Goal: Book appointment/travel/reservation

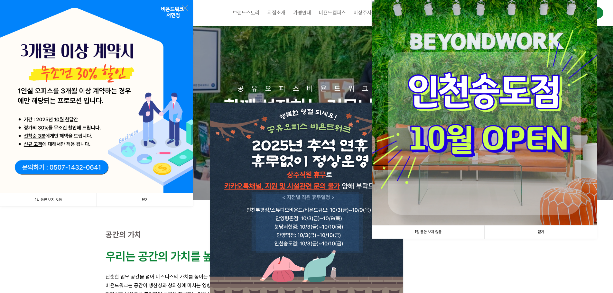
click at [425, 232] on link "1일 동안 보지 않음" at bounding box center [428, 232] width 113 height 13
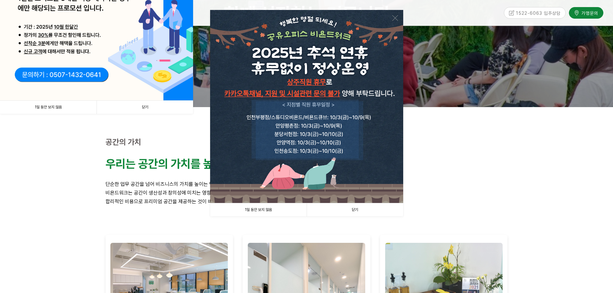
scroll to position [97, 0]
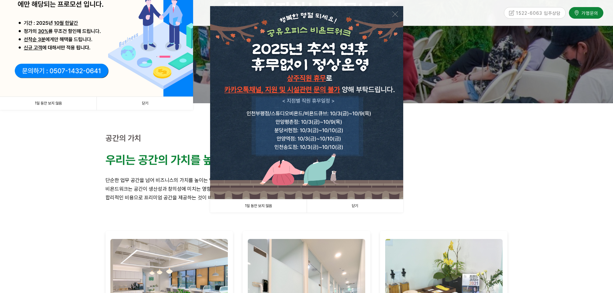
click at [254, 206] on link "1일 동안 보지 않음" at bounding box center [258, 205] width 97 height 13
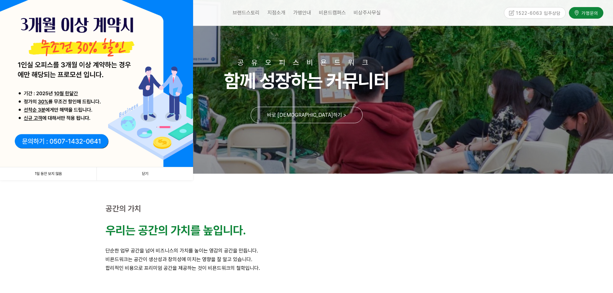
scroll to position [0, 0]
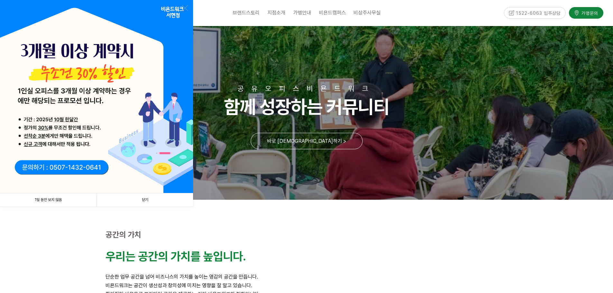
click at [53, 198] on link "1일 동안 보지 않음" at bounding box center [48, 199] width 97 height 13
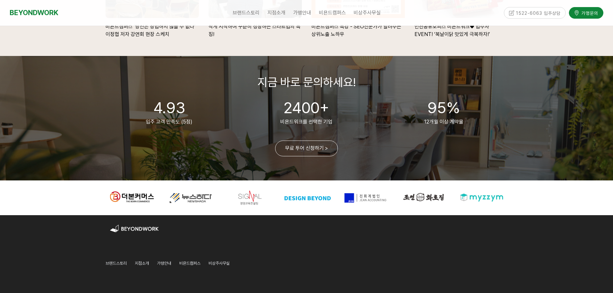
scroll to position [1480, 0]
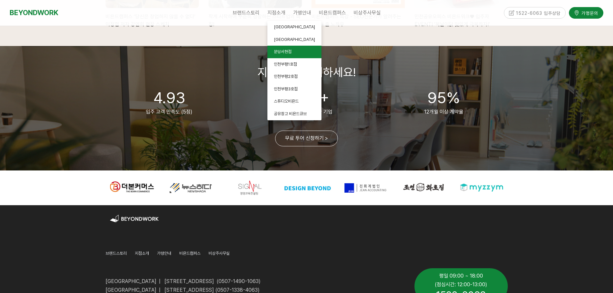
click at [281, 50] on span "분당서현점" at bounding box center [283, 51] width 18 height 5
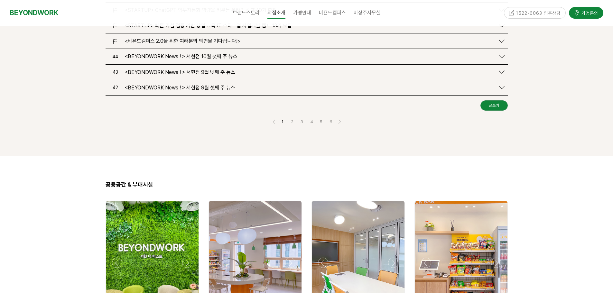
scroll to position [965, 0]
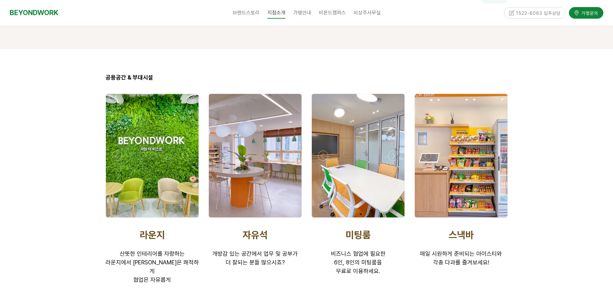
click at [154, 153] on div at bounding box center [152, 156] width 93 height 124
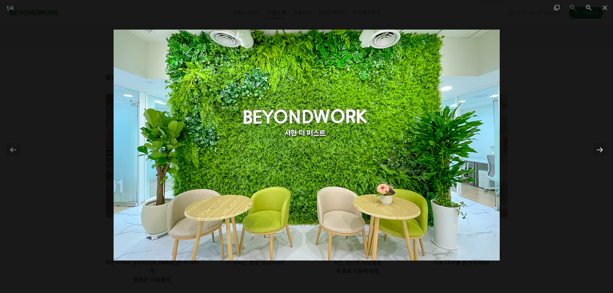
click at [597, 152] on div at bounding box center [600, 149] width 14 height 13
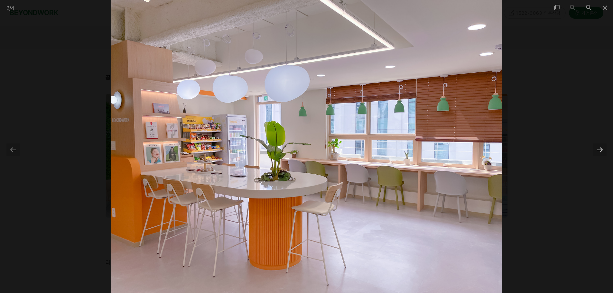
click at [598, 149] on div at bounding box center [600, 149] width 14 height 13
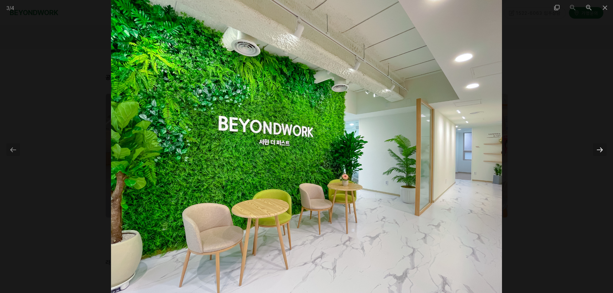
click at [598, 149] on div at bounding box center [600, 149] width 14 height 13
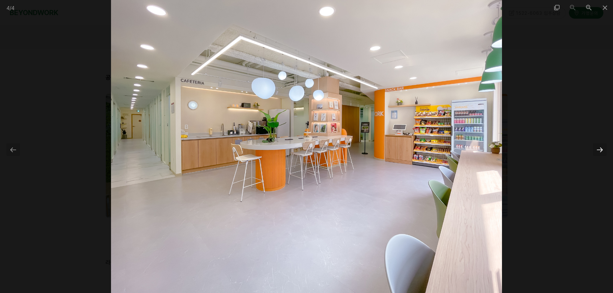
click at [598, 149] on div at bounding box center [600, 149] width 14 height 13
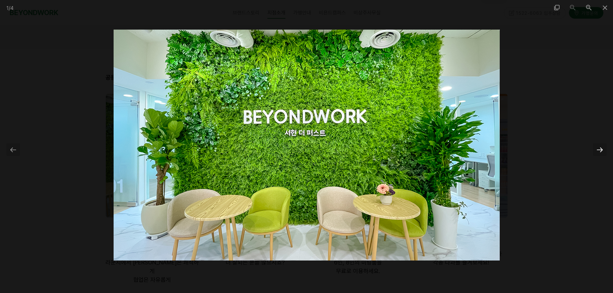
click at [598, 149] on div at bounding box center [600, 149] width 14 height 13
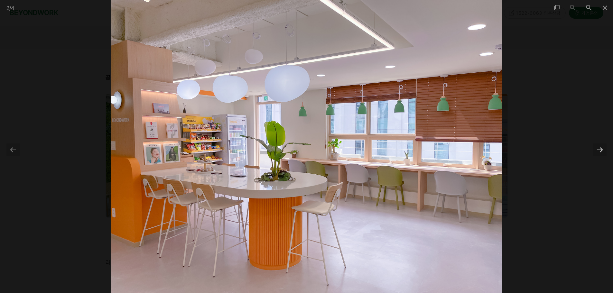
click at [598, 149] on div at bounding box center [600, 149] width 14 height 13
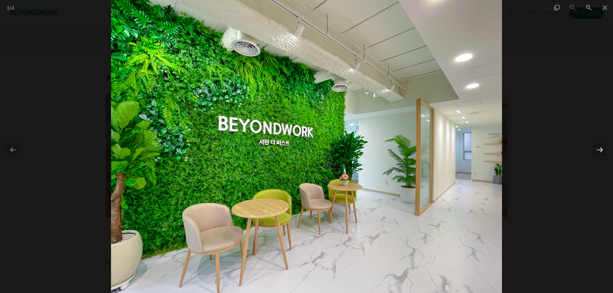
click at [598, 149] on div at bounding box center [600, 149] width 14 height 13
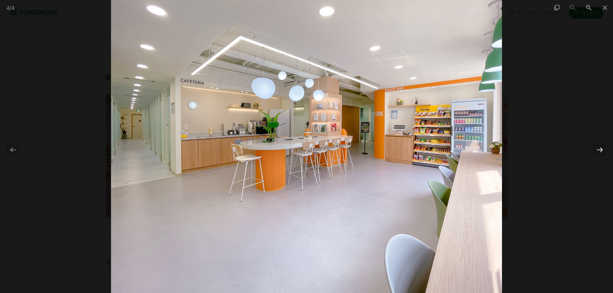
click at [598, 149] on div at bounding box center [600, 149] width 14 height 13
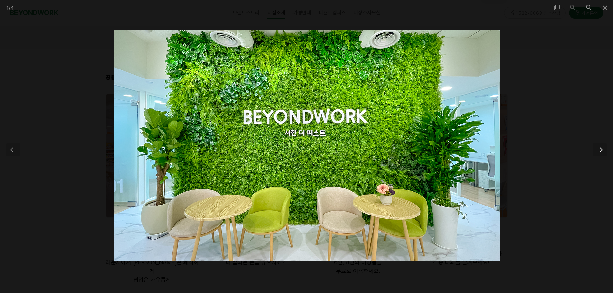
click at [598, 149] on div at bounding box center [600, 149] width 14 height 13
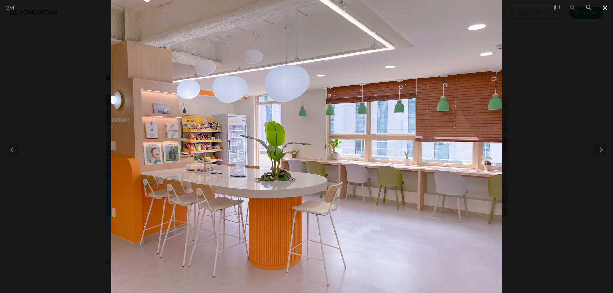
click at [603, 9] on span at bounding box center [605, 7] width 16 height 15
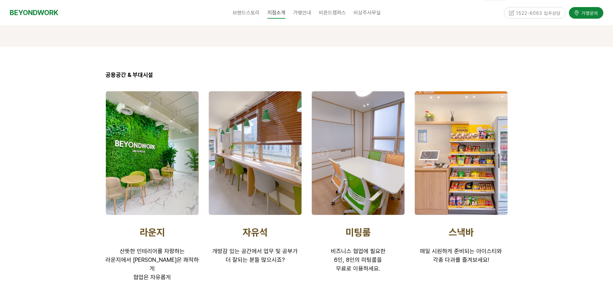
scroll to position [965, 0]
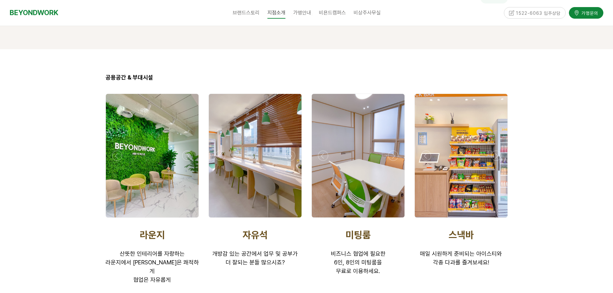
click at [495, 219] on div at bounding box center [461, 219] width 97 height 0
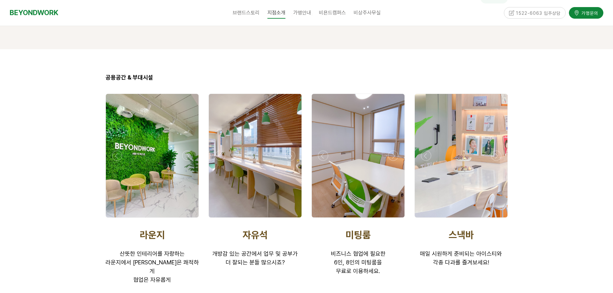
click at [495, 219] on div at bounding box center [461, 219] width 97 height 0
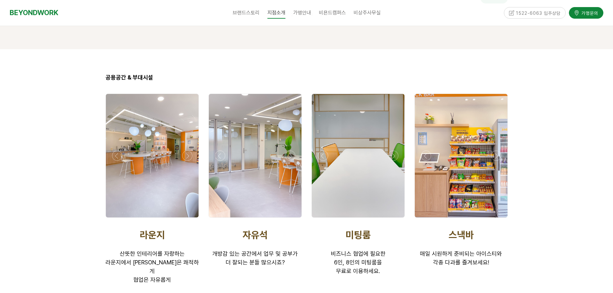
click at [495, 219] on div at bounding box center [461, 219] width 97 height 0
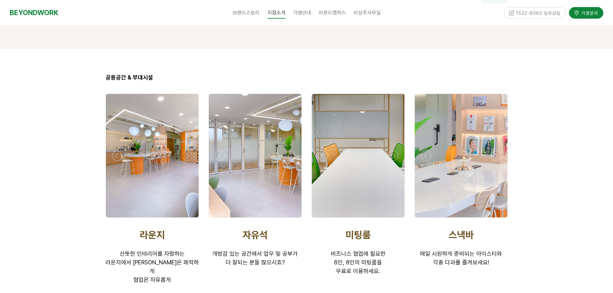
click at [495, 219] on div at bounding box center [461, 219] width 97 height 0
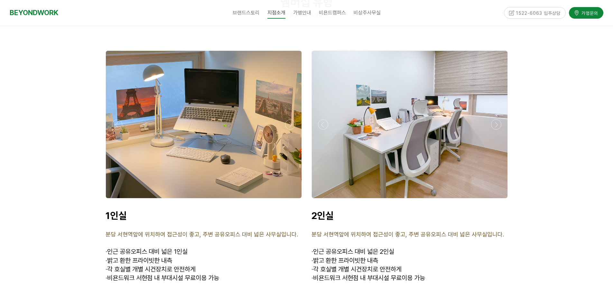
scroll to position [1544, 0]
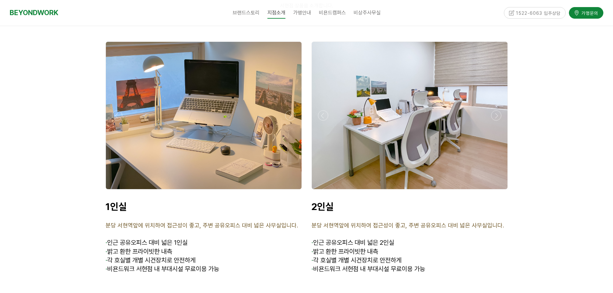
click at [198, 152] on div at bounding box center [204, 115] width 196 height 147
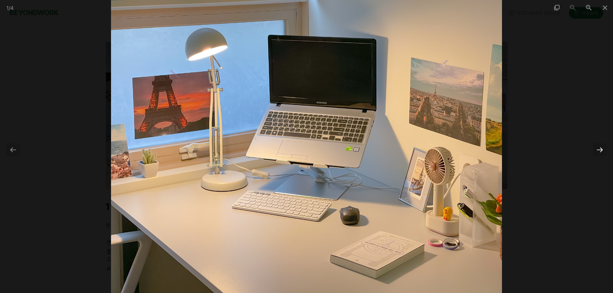
click at [599, 151] on div at bounding box center [600, 149] width 14 height 13
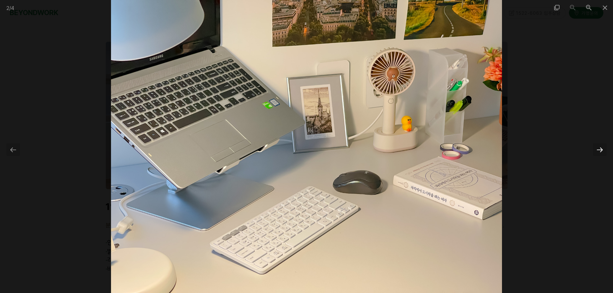
click at [599, 151] on div at bounding box center [600, 149] width 14 height 13
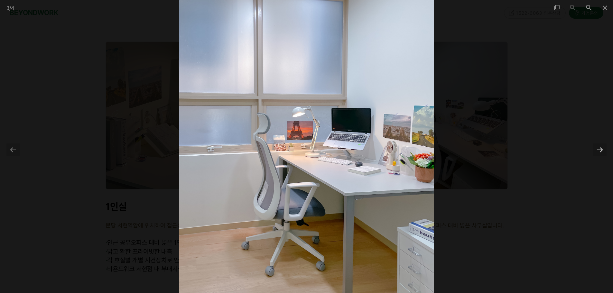
click at [599, 151] on div at bounding box center [600, 149] width 14 height 13
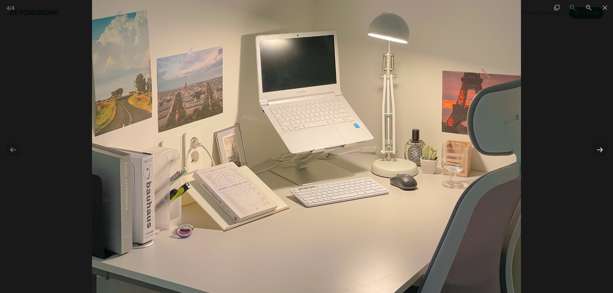
click at [599, 151] on div at bounding box center [600, 149] width 14 height 13
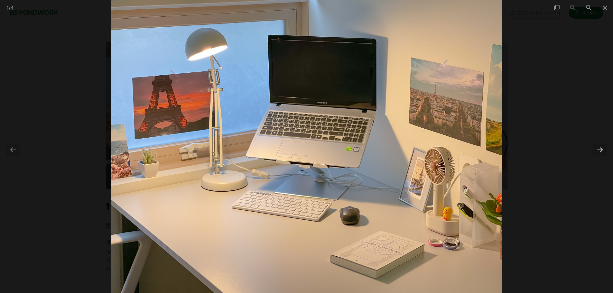
click at [599, 151] on div at bounding box center [600, 149] width 14 height 13
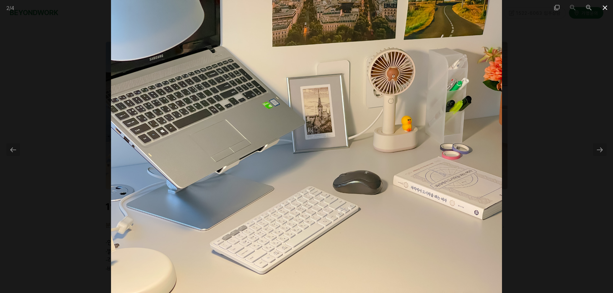
click at [605, 7] on span at bounding box center [605, 7] width 16 height 15
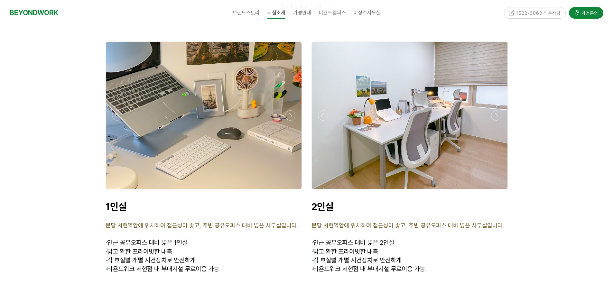
click at [411, 123] on div at bounding box center [410, 115] width 196 height 147
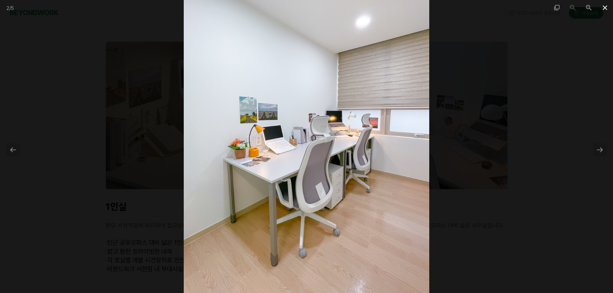
click at [603, 8] on span at bounding box center [605, 7] width 16 height 15
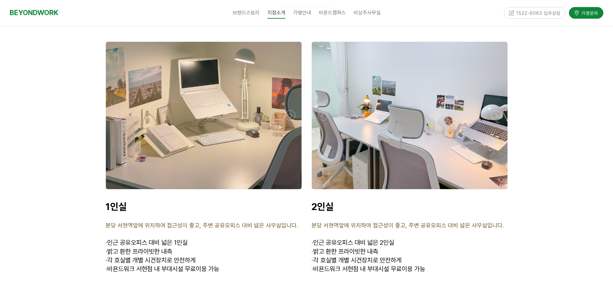
click at [443, 140] on div at bounding box center [410, 115] width 196 height 147
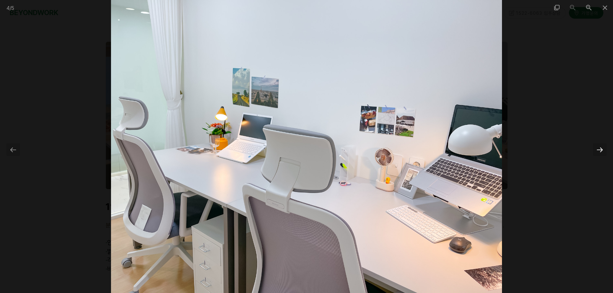
click at [598, 149] on div at bounding box center [600, 149] width 14 height 13
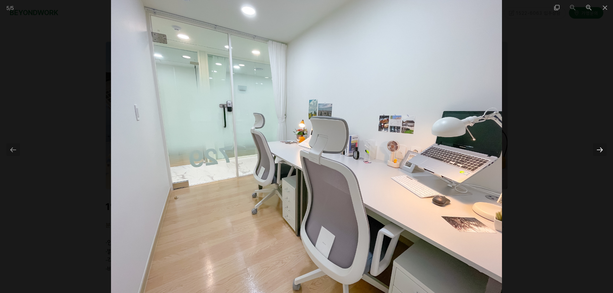
click at [598, 151] on div at bounding box center [600, 149] width 14 height 13
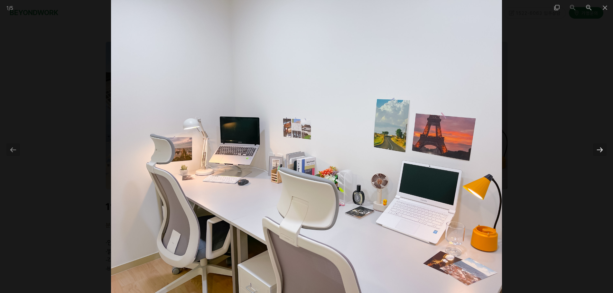
click at [598, 151] on div at bounding box center [600, 149] width 14 height 13
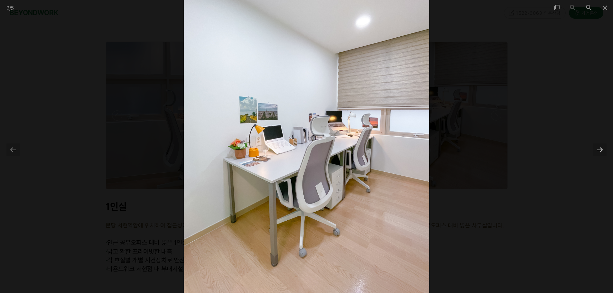
click at [598, 151] on div at bounding box center [600, 149] width 14 height 13
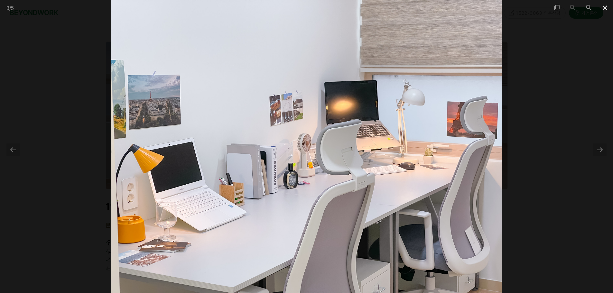
click at [604, 7] on span at bounding box center [605, 7] width 16 height 15
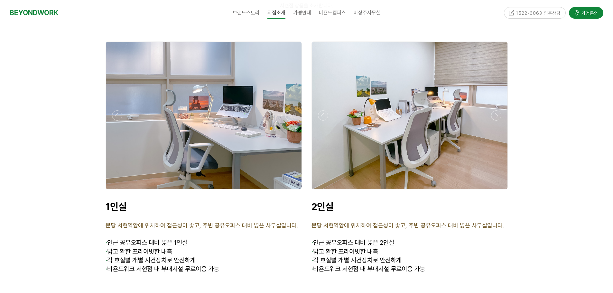
click at [252, 138] on div at bounding box center [204, 115] width 196 height 147
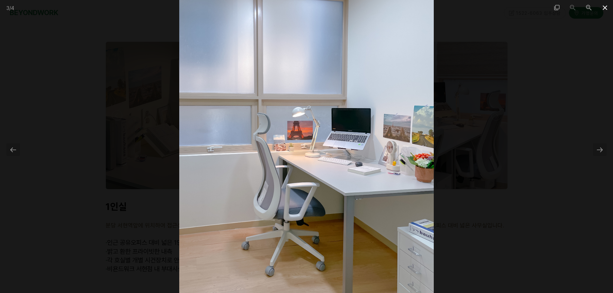
click at [602, 7] on span at bounding box center [605, 7] width 16 height 15
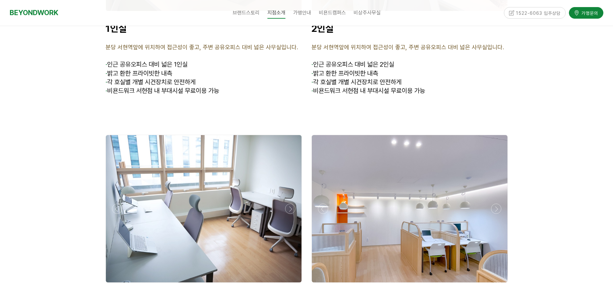
scroll to position [1769, 0]
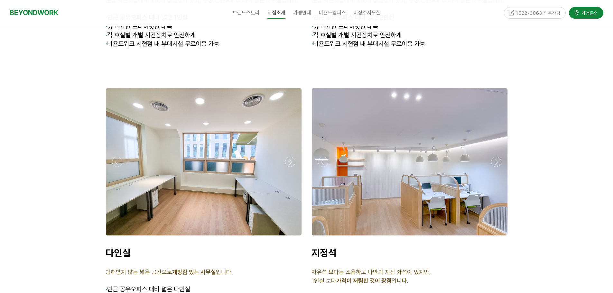
click at [436, 180] on div at bounding box center [410, 161] width 196 height 147
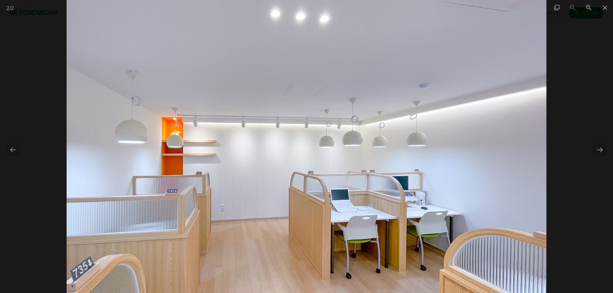
scroll to position [1834, 0]
click at [600, 150] on div at bounding box center [600, 149] width 14 height 13
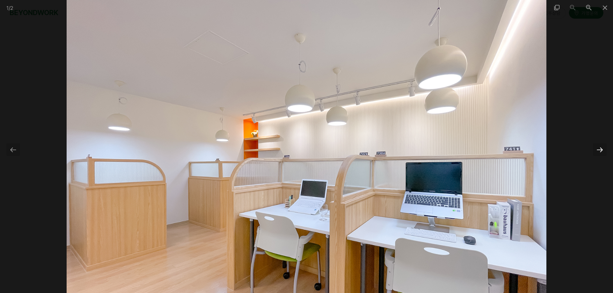
click at [600, 150] on div at bounding box center [600, 149] width 14 height 13
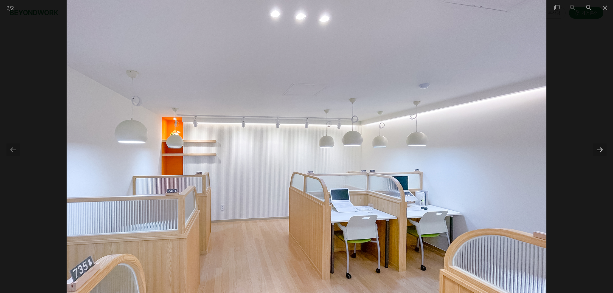
click at [600, 150] on div at bounding box center [600, 149] width 14 height 13
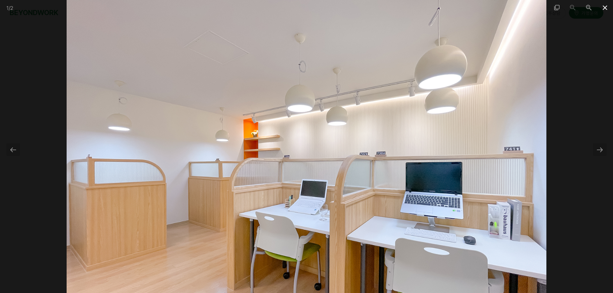
click at [606, 5] on span at bounding box center [605, 7] width 16 height 15
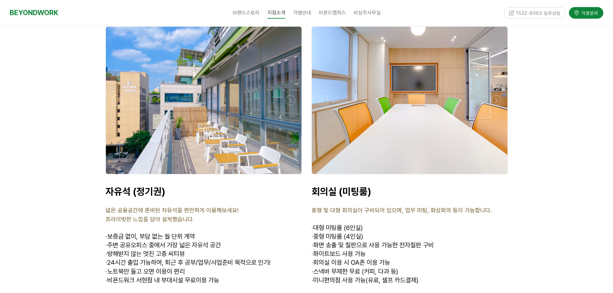
scroll to position [2123, 0]
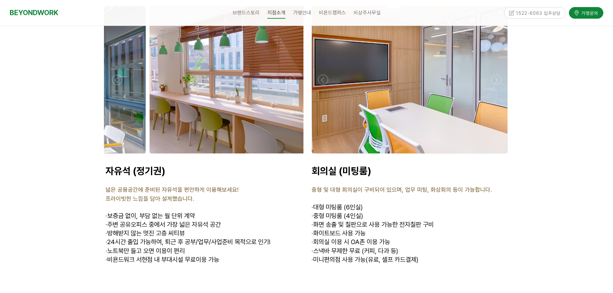
click at [228, 102] on div at bounding box center [247, 79] width 196 height 147
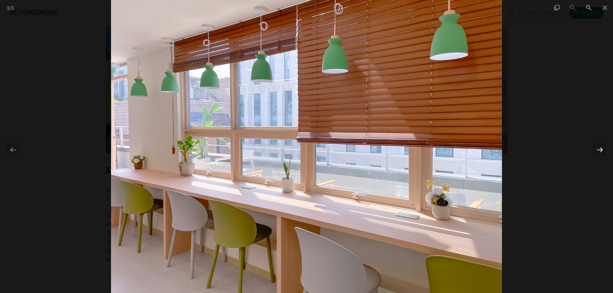
click at [602, 150] on div at bounding box center [600, 149] width 14 height 13
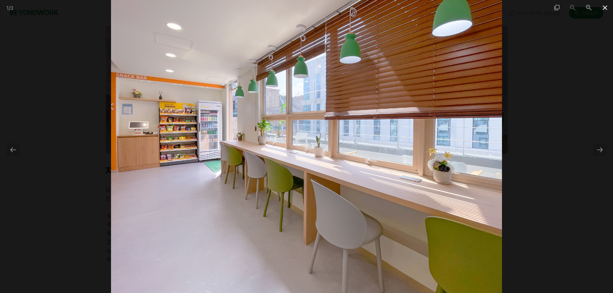
click at [603, 8] on span at bounding box center [605, 7] width 16 height 15
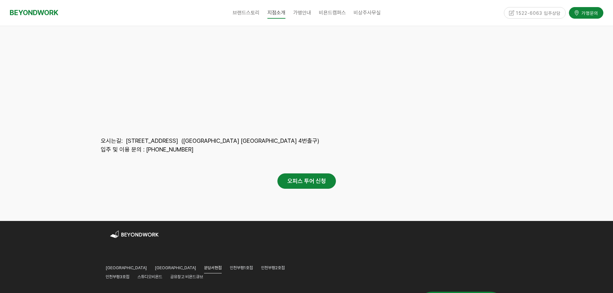
scroll to position [2992, 0]
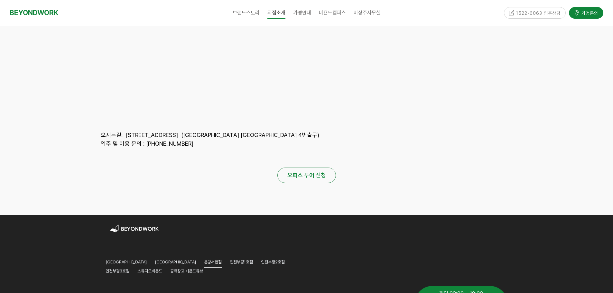
click at [309, 172] on strong "오피스 투어 신청" at bounding box center [306, 175] width 39 height 7
click at [40, 14] on link "BEYONDWORK" at bounding box center [34, 13] width 49 height 12
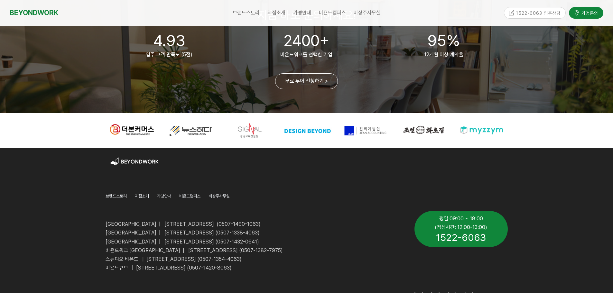
scroll to position [1465, 0]
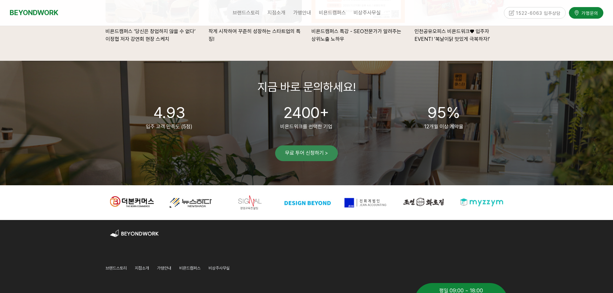
click at [309, 155] on link "무료 투어 신청하기 >" at bounding box center [306, 153] width 63 height 16
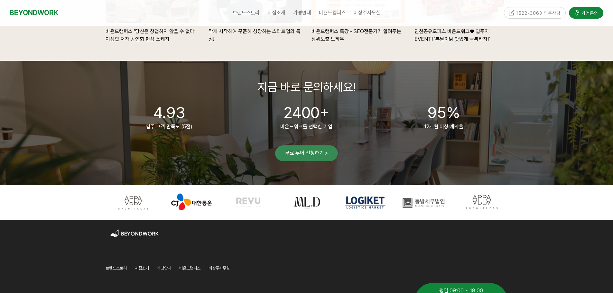
click at [305, 155] on link "무료 투어 신청하기 >" at bounding box center [306, 153] width 63 height 16
